Goal: Information Seeking & Learning: Learn about a topic

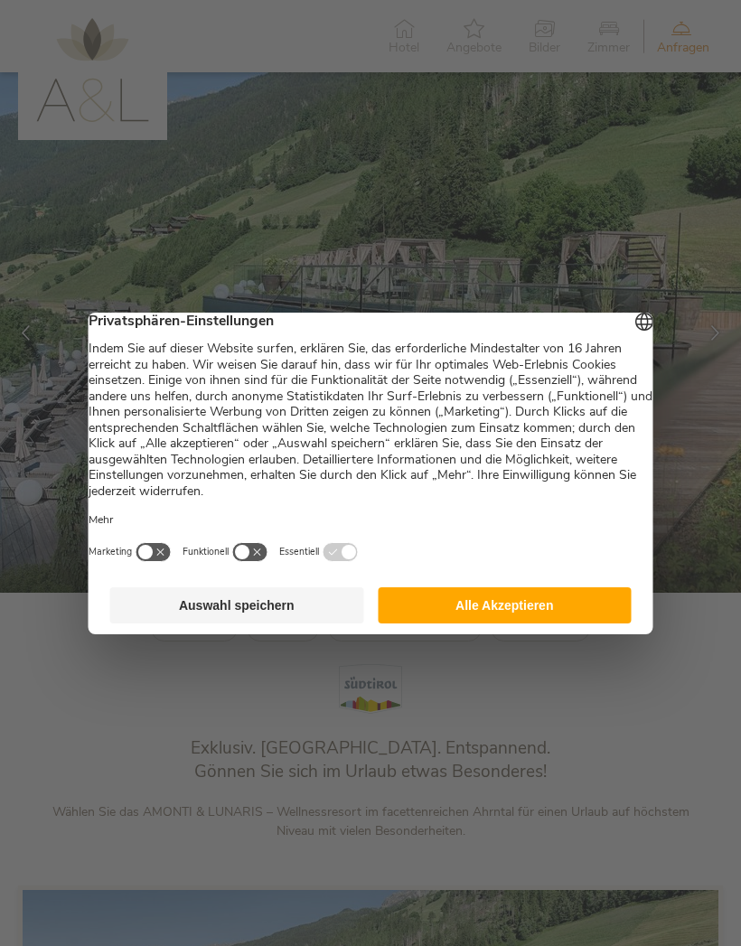
click at [554, 601] on button "Alle Akzeptieren" at bounding box center [504, 605] width 254 height 36
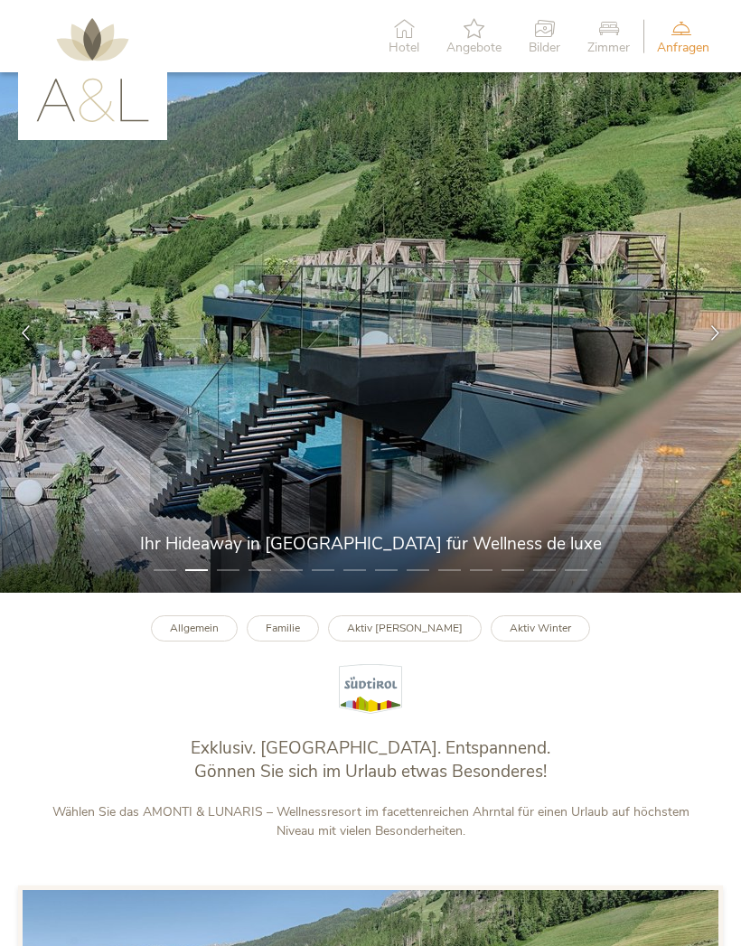
click at [71, 65] on img at bounding box center [92, 70] width 113 height 104
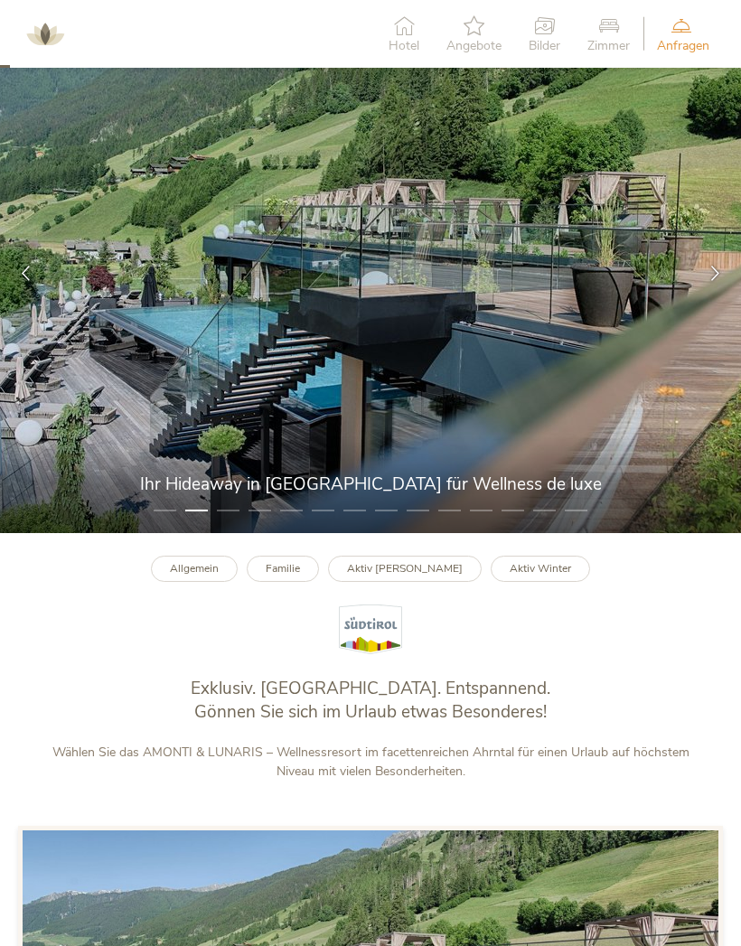
scroll to position [64, 0]
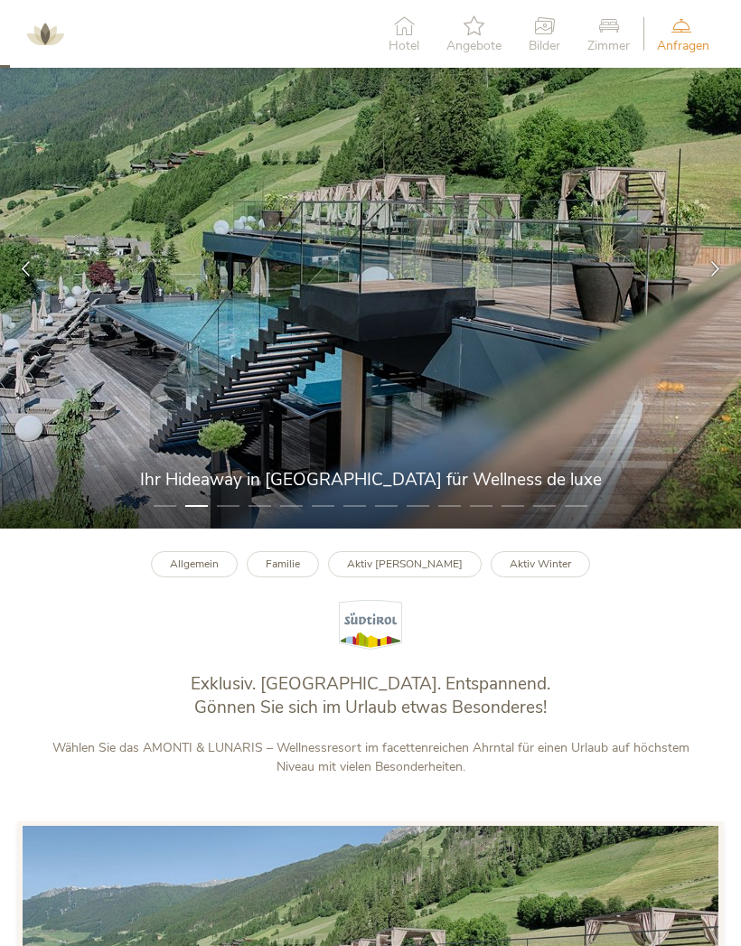
click at [405, 571] on b "Aktiv [PERSON_NAME]" at bounding box center [405, 563] width 116 height 14
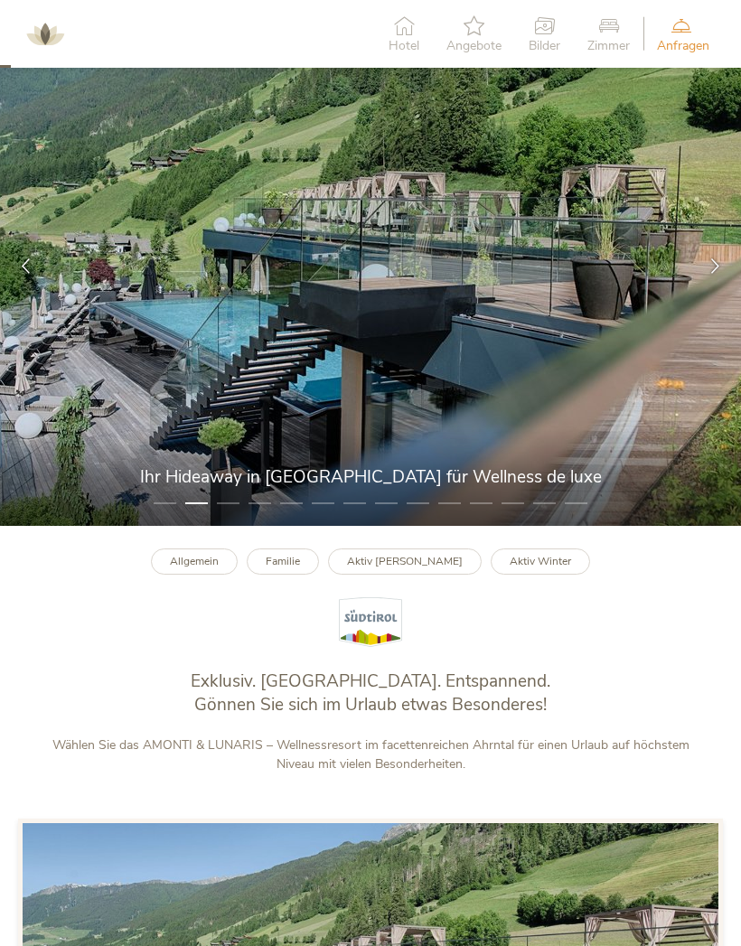
scroll to position [68, 0]
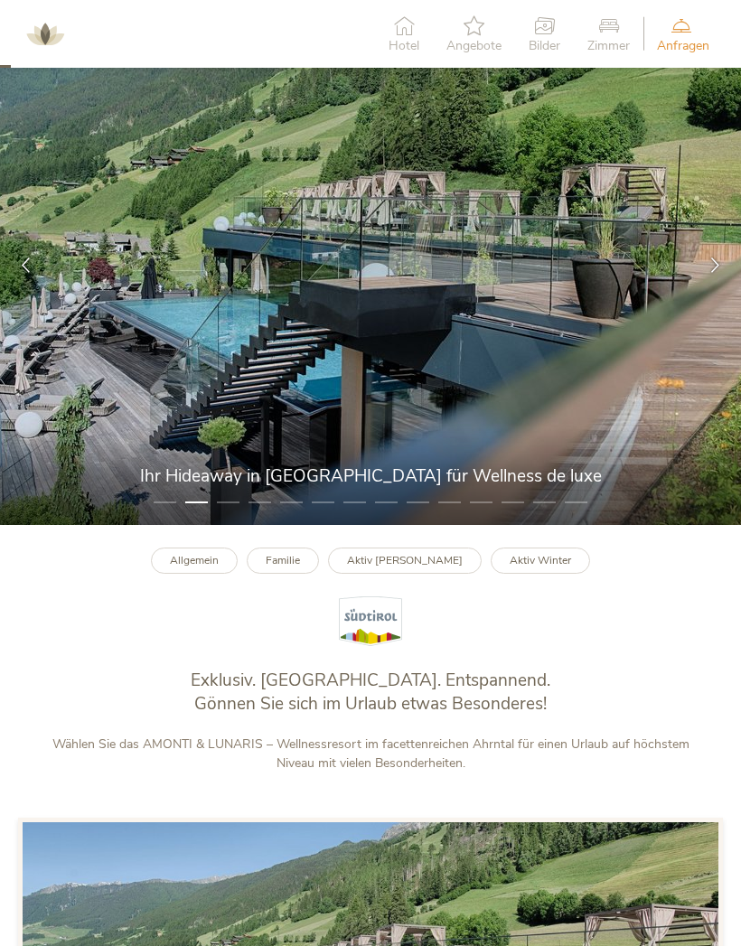
click at [497, 525] on img at bounding box center [370, 265] width 741 height 520
click at [443, 511] on li "10" at bounding box center [449, 502] width 23 height 18
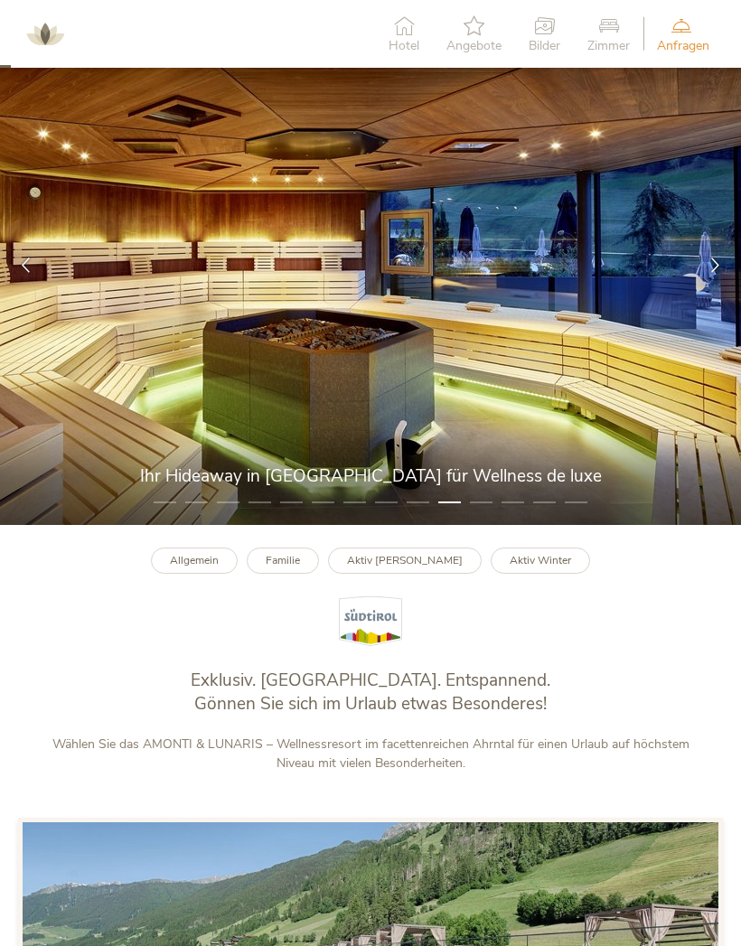
click at [411, 511] on li "9" at bounding box center [417, 502] width 23 height 18
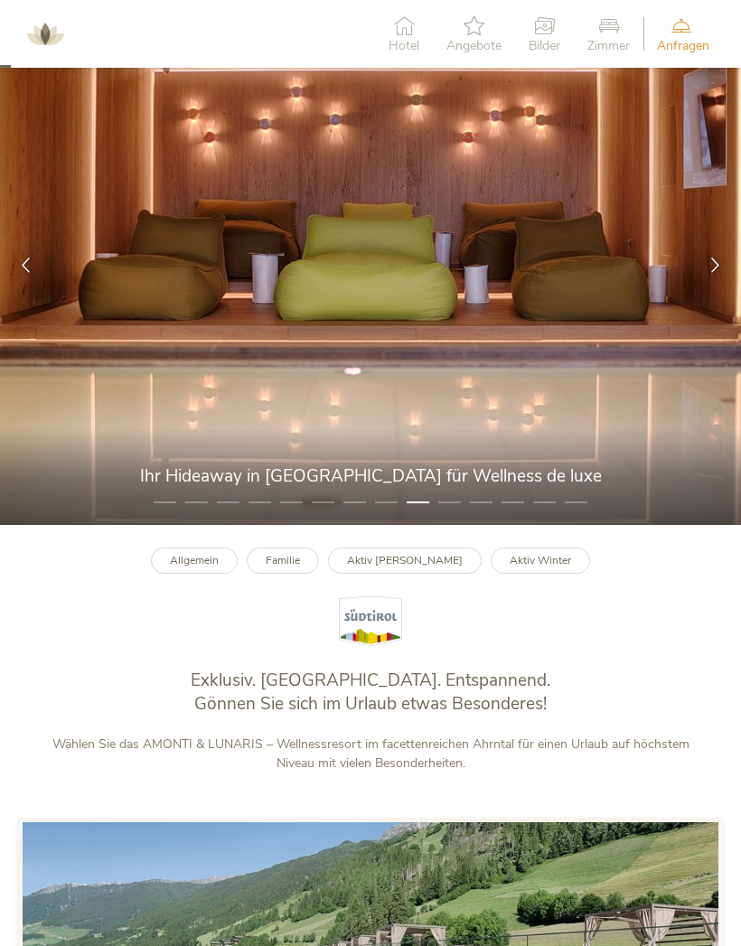
click at [365, 511] on li "7" at bounding box center [354, 502] width 23 height 18
click at [385, 511] on li "8" at bounding box center [386, 502] width 23 height 18
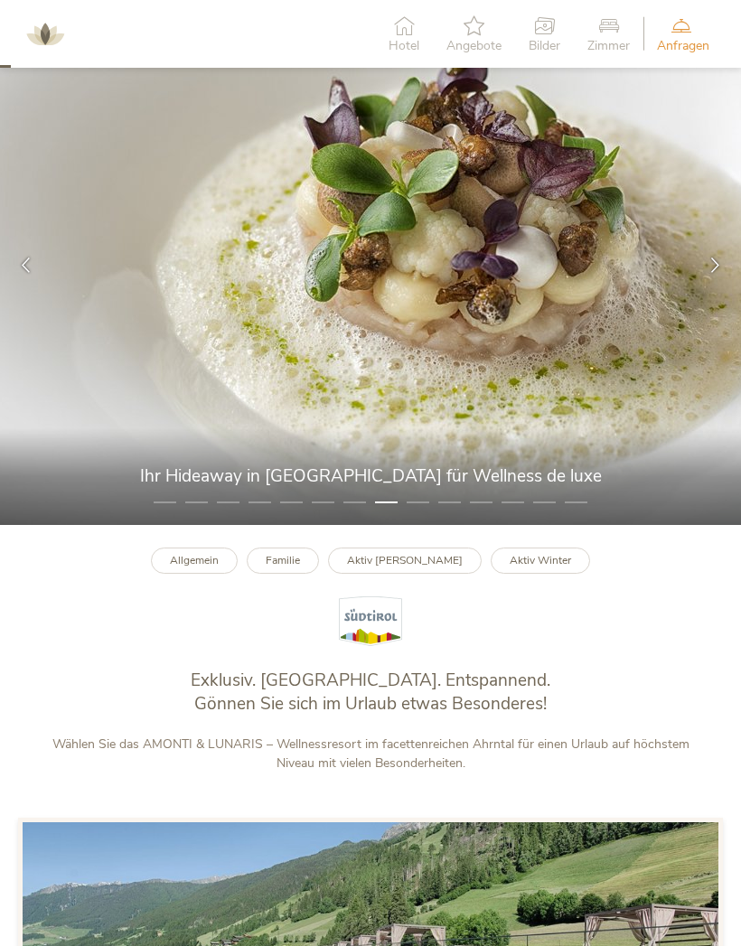
click at [347, 511] on li "7" at bounding box center [354, 502] width 23 height 18
click at [492, 525] on img at bounding box center [370, 265] width 741 height 520
click at [473, 525] on img at bounding box center [370, 265] width 741 height 520
click at [512, 511] on li "12" at bounding box center [512, 502] width 23 height 18
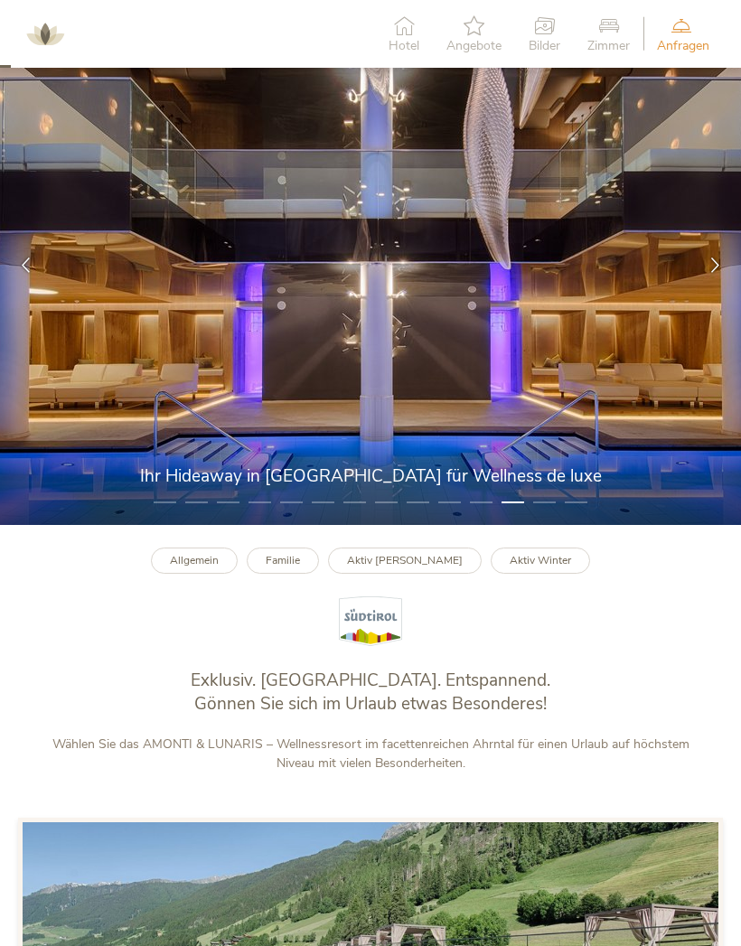
click at [549, 511] on li "13" at bounding box center [544, 502] width 23 height 18
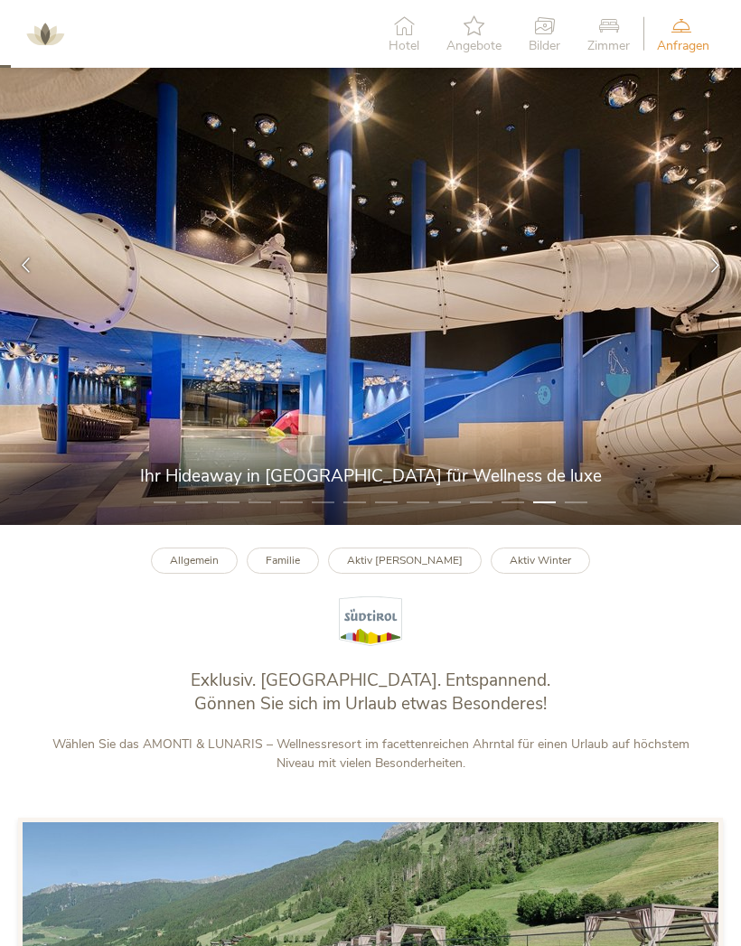
scroll to position [0, 0]
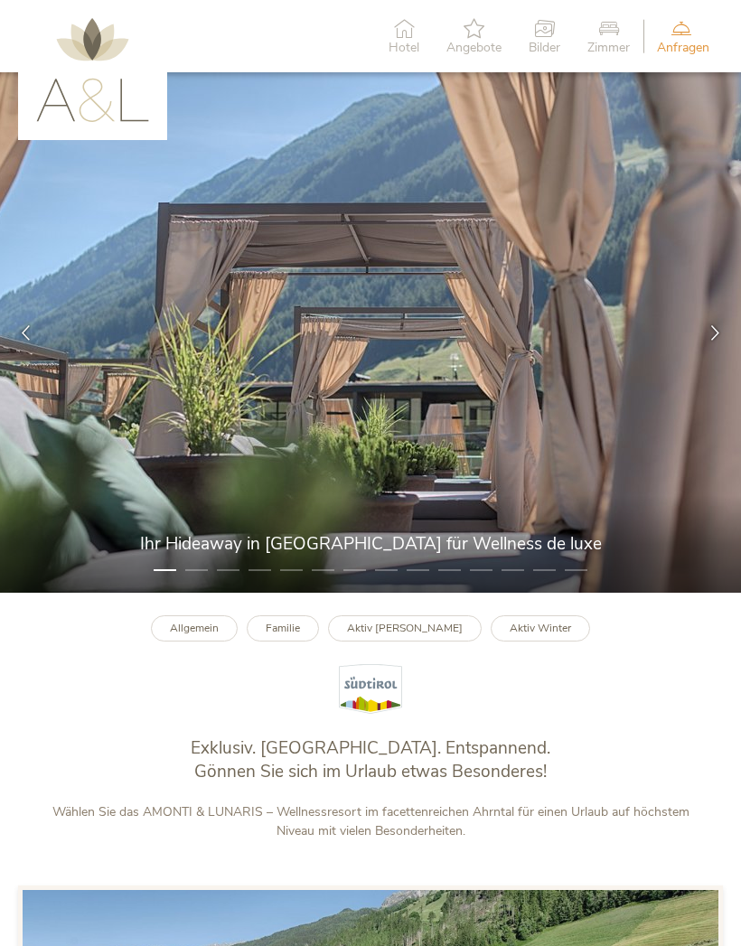
click at [90, 110] on img at bounding box center [92, 70] width 113 height 104
click at [551, 37] on icon at bounding box center [544, 28] width 32 height 20
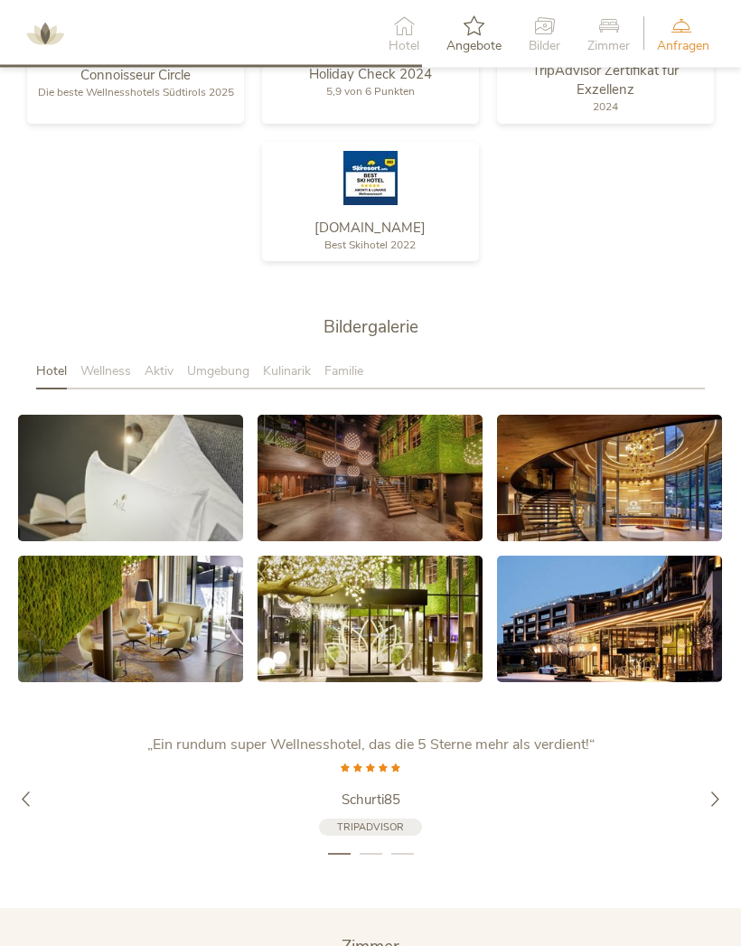
scroll to position [2571, 0]
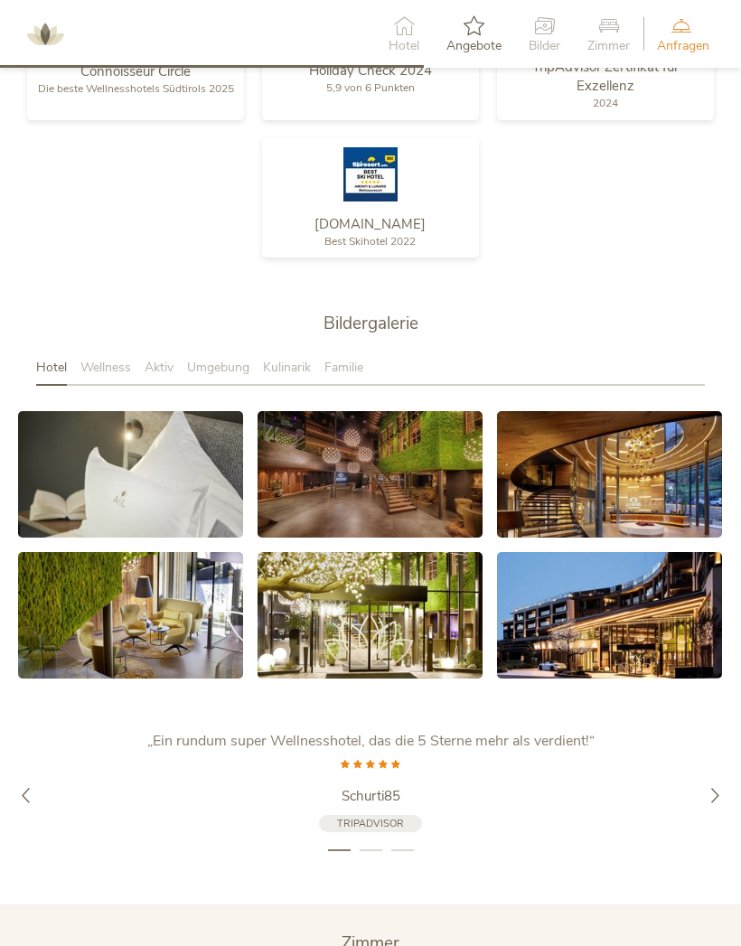
click at [116, 376] on span "Wellness" at bounding box center [105, 367] width 51 height 17
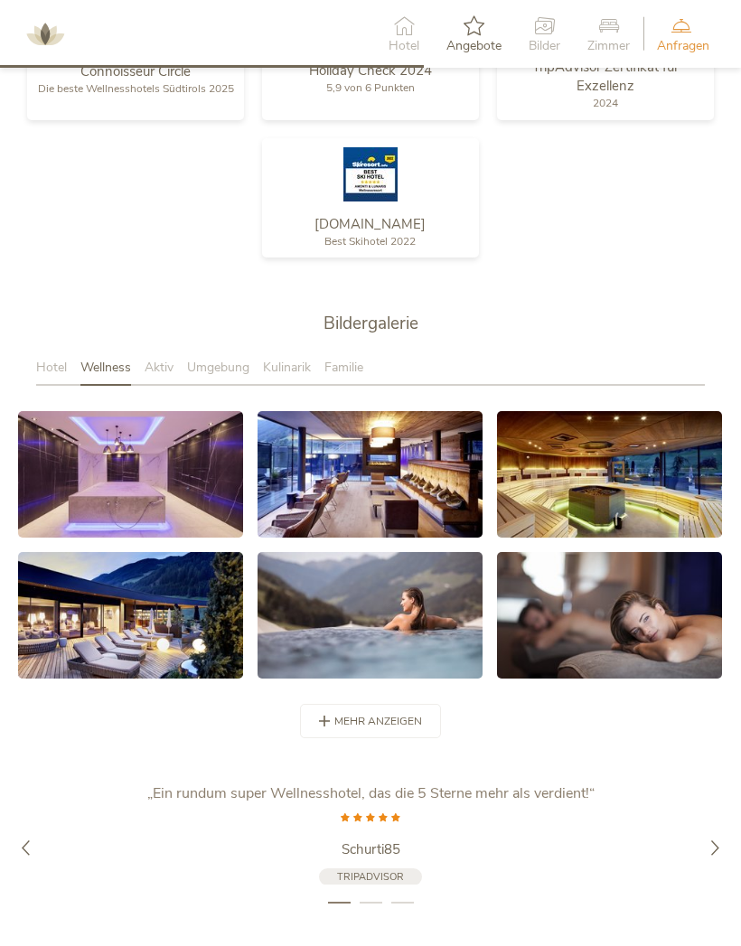
click at [70, 498] on link at bounding box center [130, 474] width 225 height 126
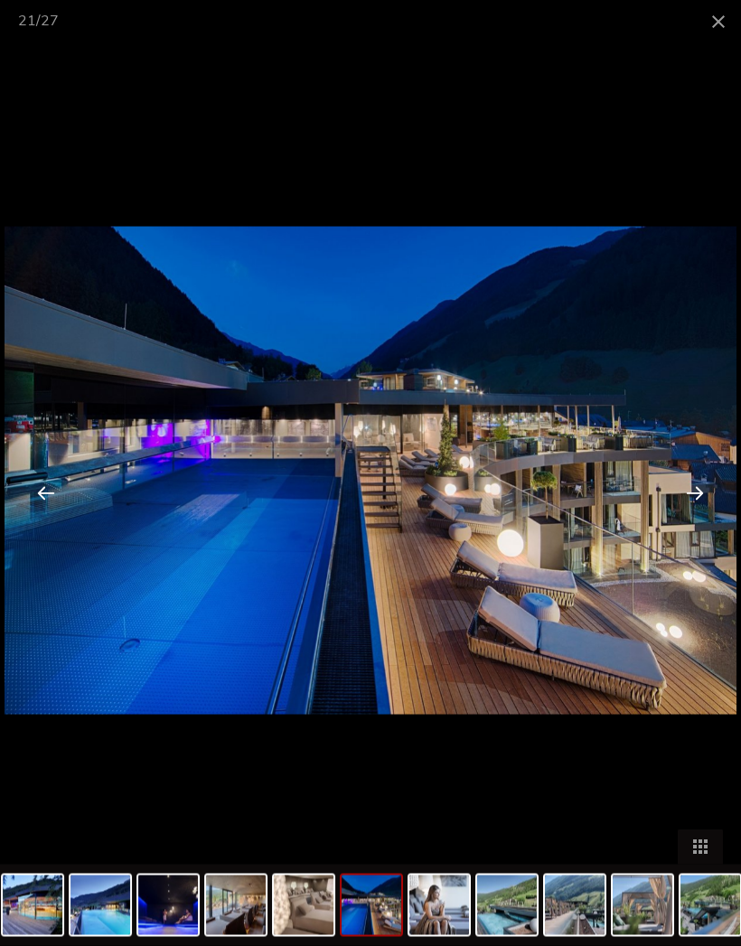
scroll to position [2423, 0]
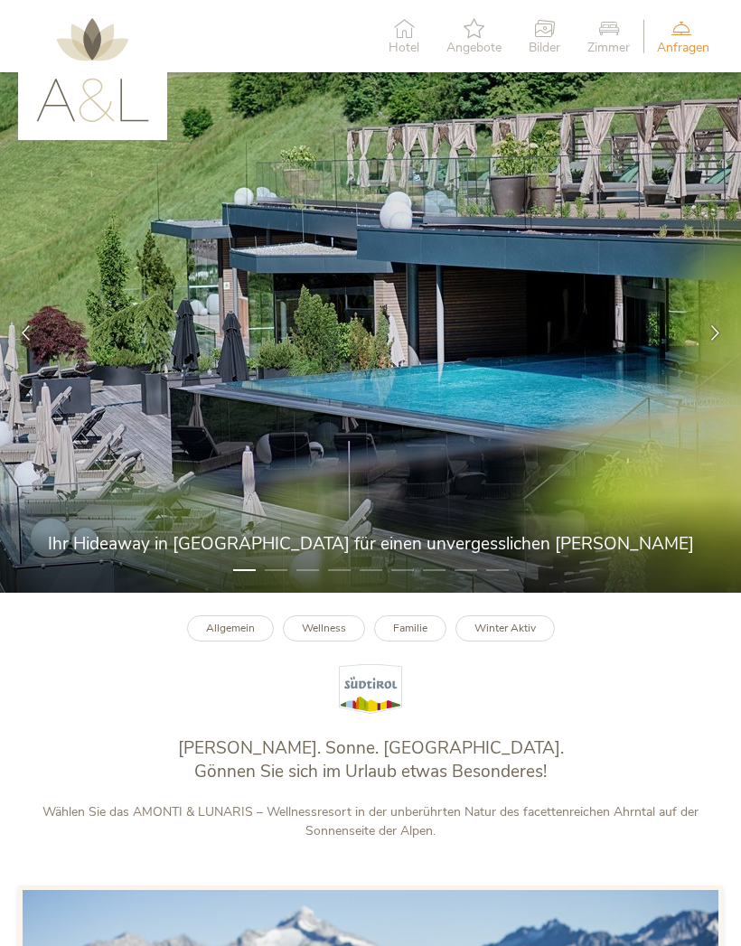
click at [388, 46] on span "Hotel" at bounding box center [403, 48] width 31 height 13
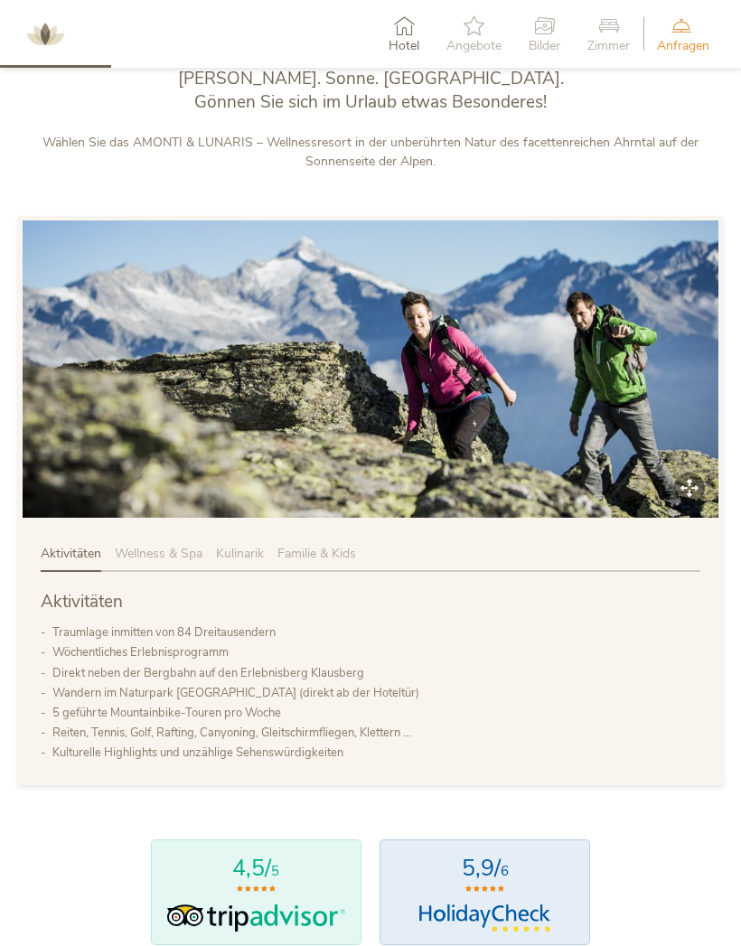
scroll to position [688, 0]
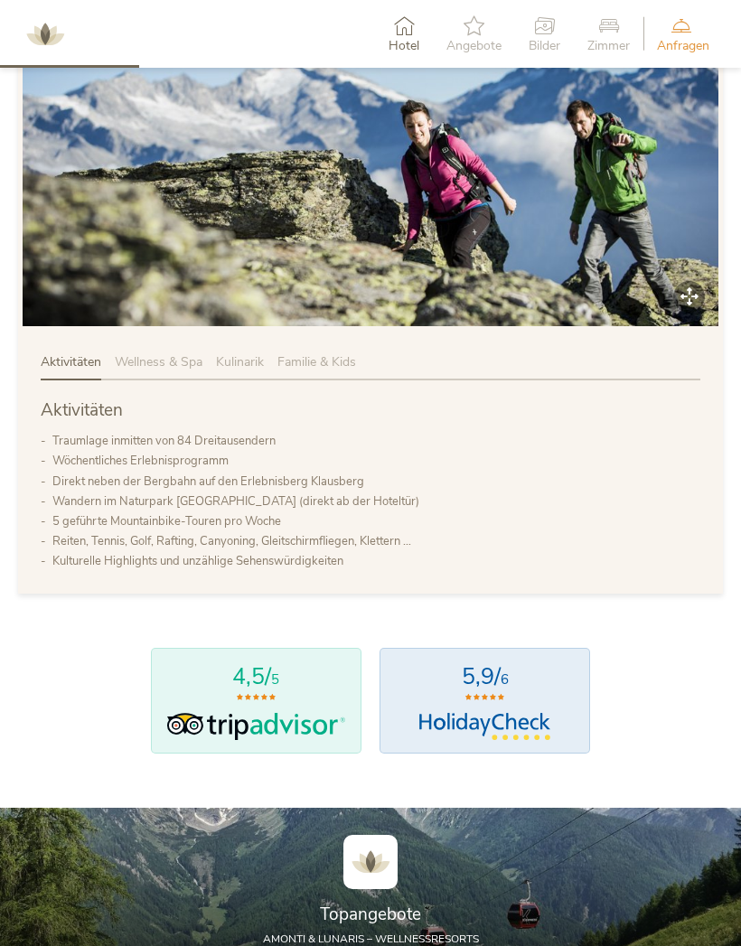
click at [564, 380] on div "Aktivitäten Wellness & Spa Kulinarik Familie & Kids" at bounding box center [370, 366] width 659 height 27
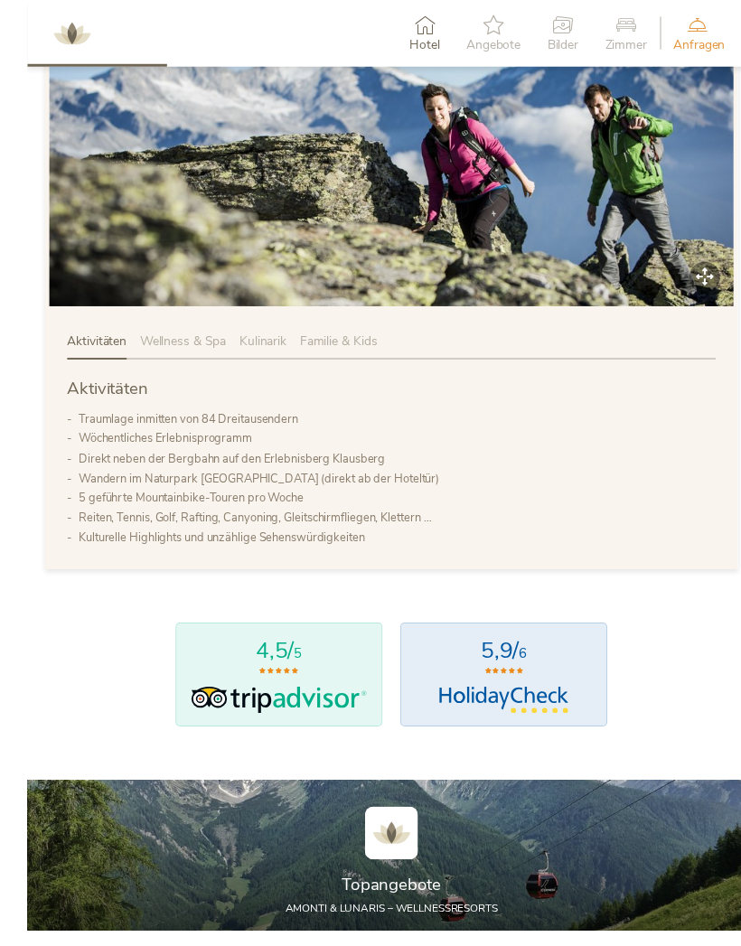
scroll to position [883, 0]
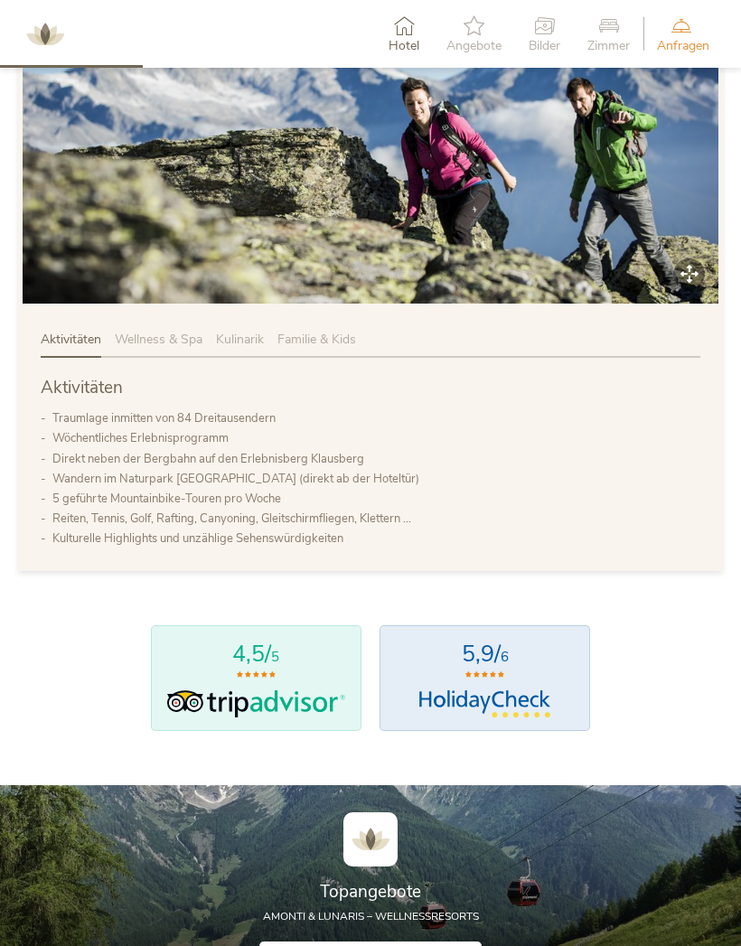
click at [181, 348] on span "Wellness & Spa" at bounding box center [159, 339] width 88 height 17
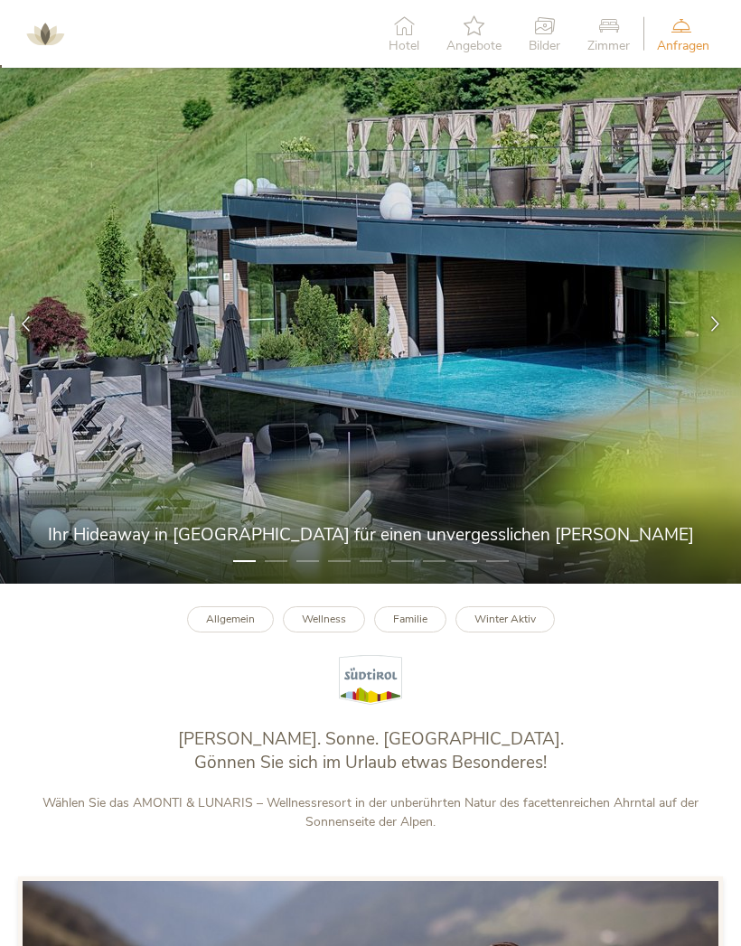
scroll to position [0, 0]
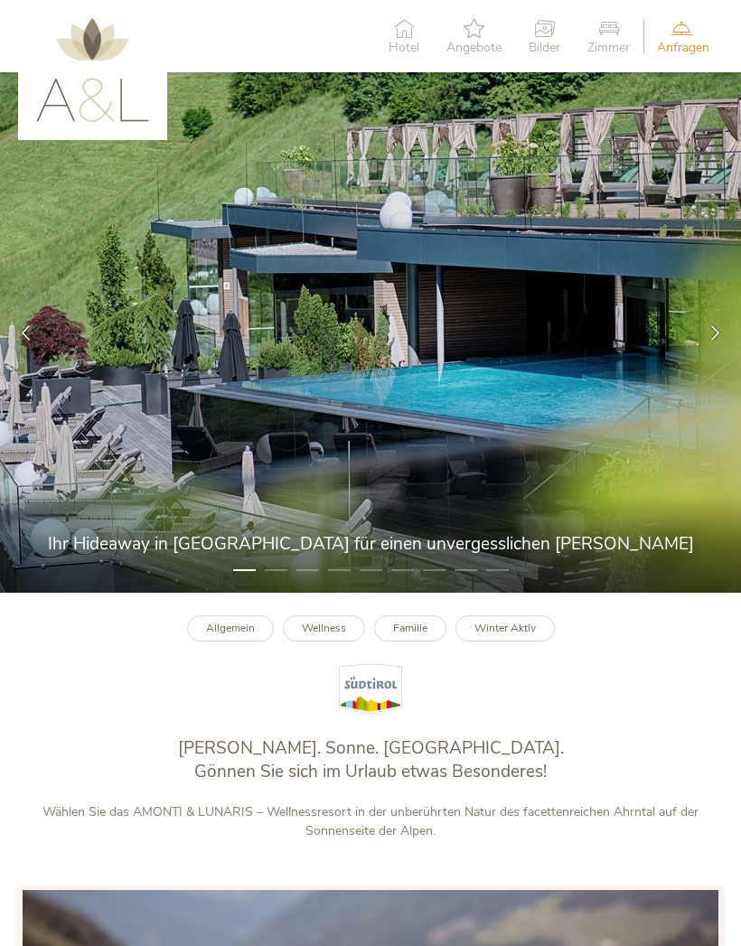
click at [310, 635] on b "Wellness" at bounding box center [324, 627] width 44 height 14
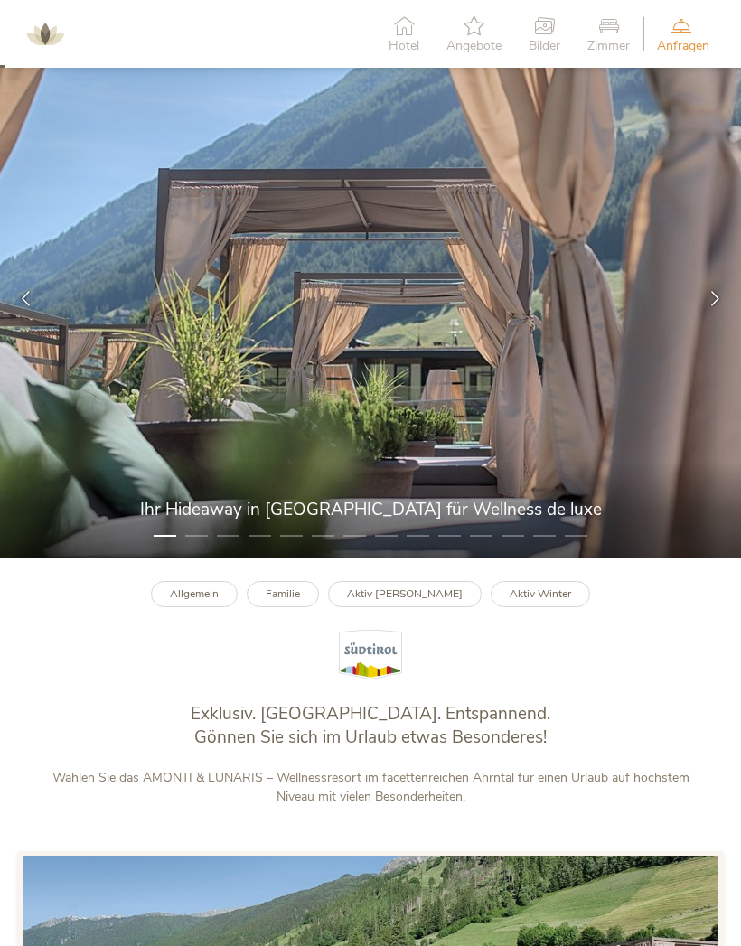
scroll to position [35, 0]
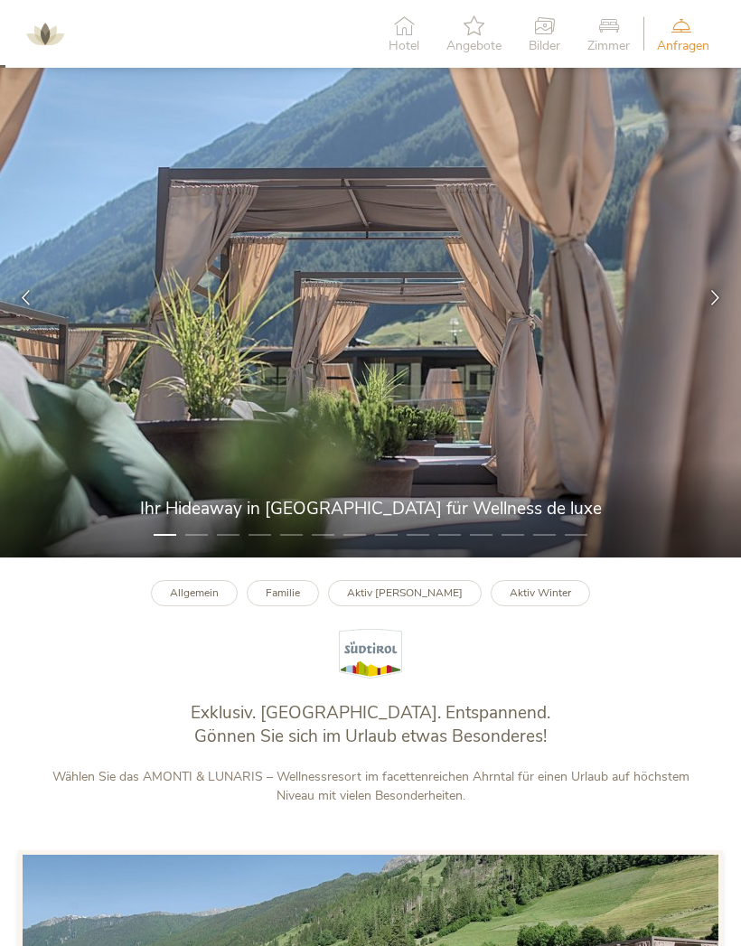
click at [203, 544] on li "2" at bounding box center [196, 535] width 23 height 18
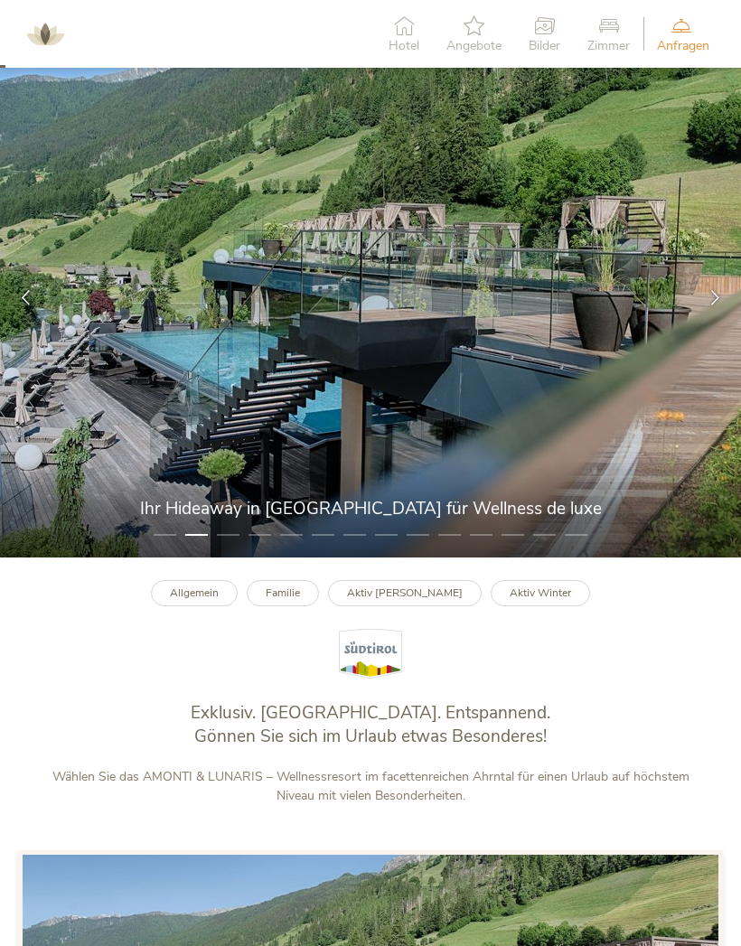
click at [228, 544] on li "3" at bounding box center [228, 535] width 23 height 18
click at [219, 544] on li "3" at bounding box center [228, 535] width 23 height 18
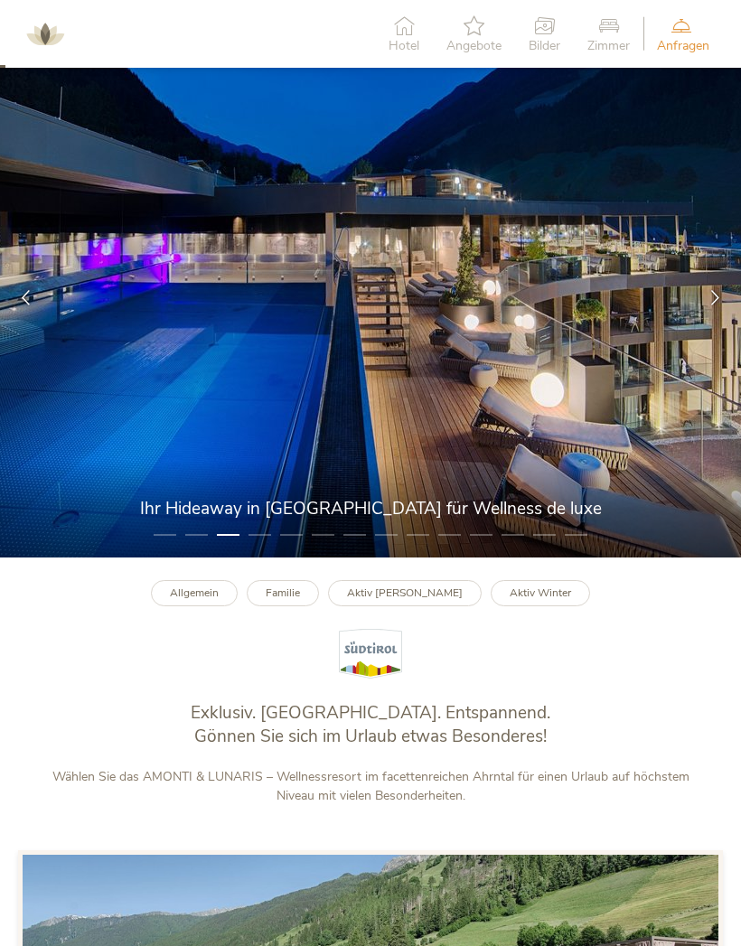
click at [275, 557] on img at bounding box center [370, 297] width 741 height 520
click at [271, 557] on img at bounding box center [370, 297] width 741 height 520
click at [376, 544] on li "8" at bounding box center [386, 535] width 23 height 18
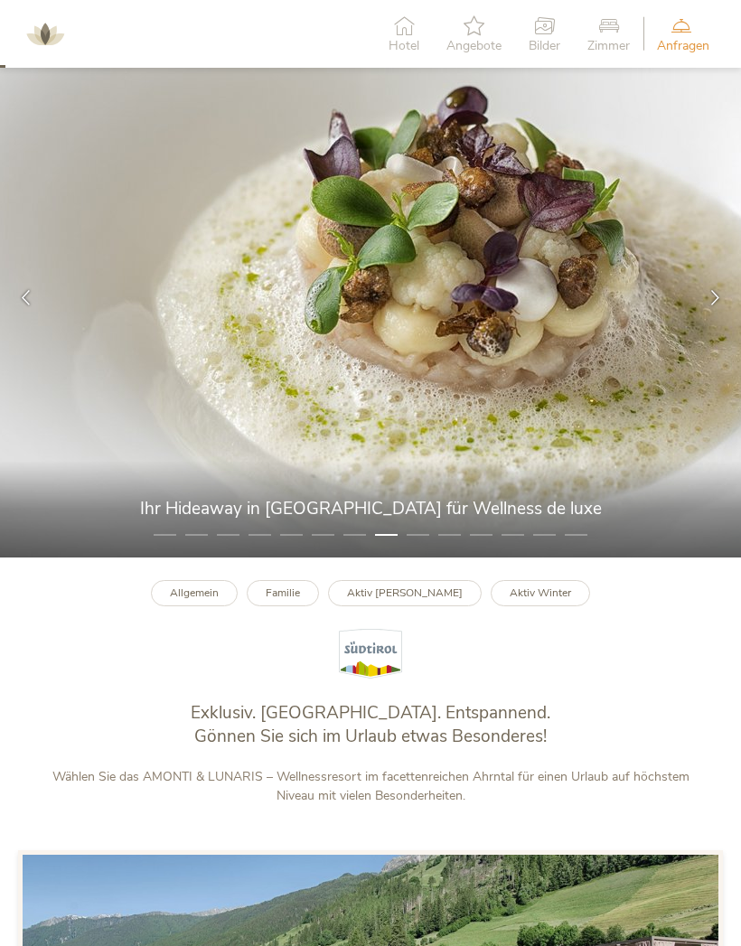
click at [416, 544] on li "9" at bounding box center [417, 535] width 23 height 18
click at [484, 544] on li "11" at bounding box center [481, 535] width 23 height 18
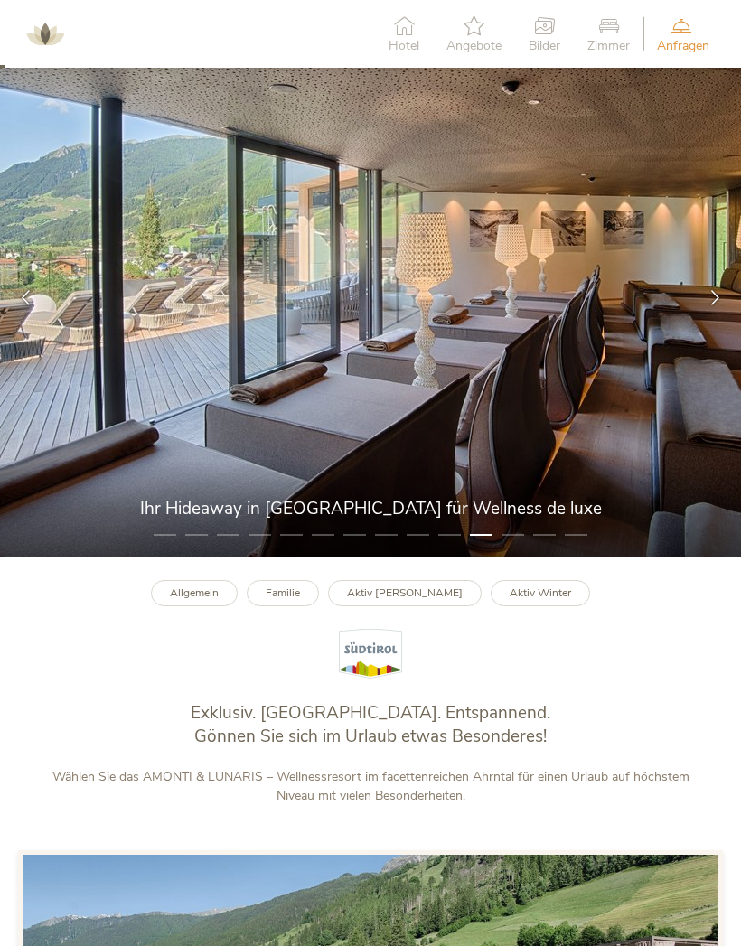
scroll to position [0, 0]
